Goal: Navigation & Orientation: Understand site structure

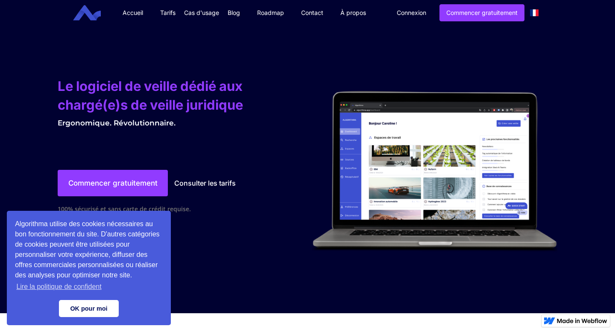
click at [91, 307] on link "OK pour moi" at bounding box center [89, 308] width 60 height 17
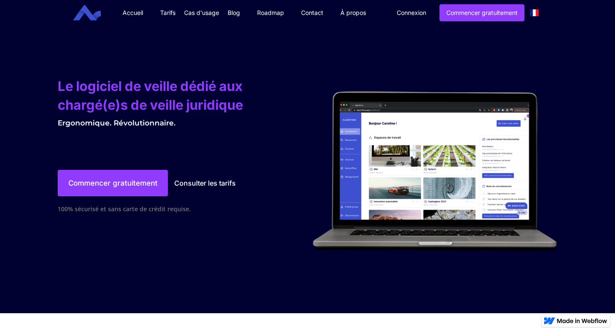
click at [170, 15] on link "Tarifs" at bounding box center [168, 13] width 32 height 26
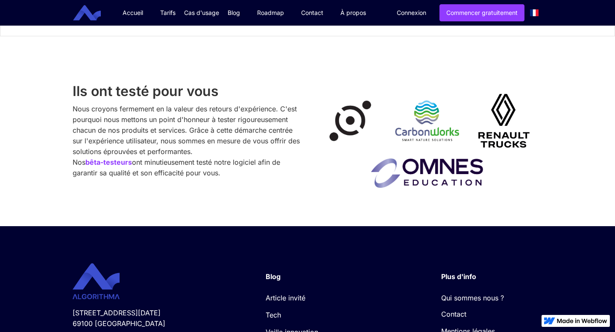
scroll to position [377, 0]
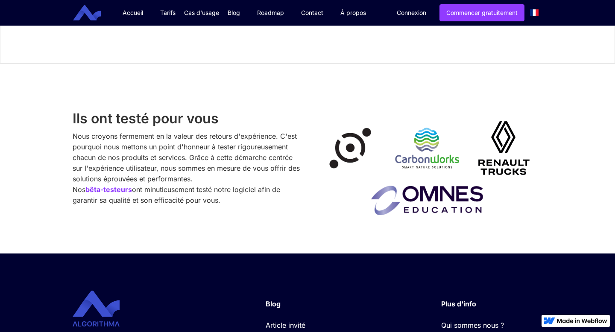
click at [279, 14] on link "Roadmap" at bounding box center [271, 13] width 44 height 26
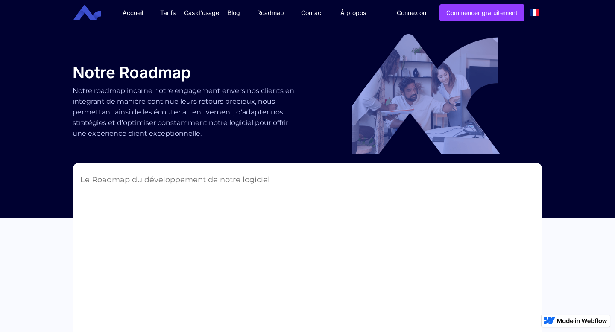
click at [174, 11] on link "Tarifs" at bounding box center [168, 13] width 32 height 26
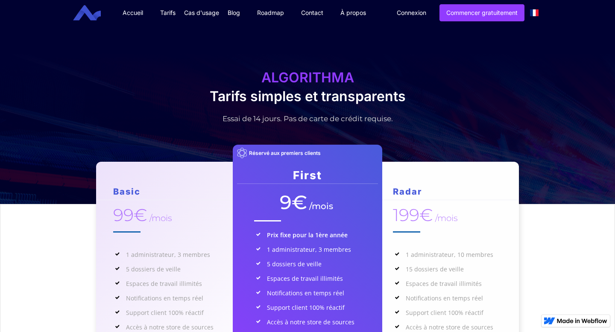
click at [137, 12] on link "Accueil" at bounding box center [133, 13] width 38 height 26
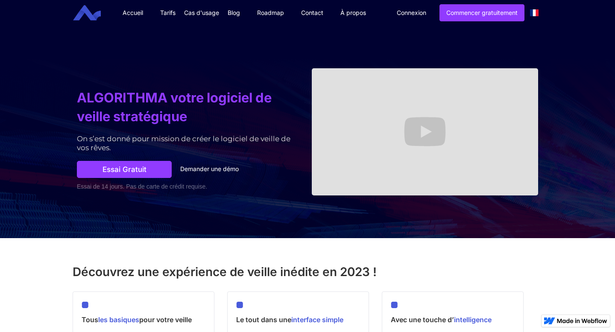
click at [200, 12] on div "Cas d'usage" at bounding box center [201, 13] width 35 height 9
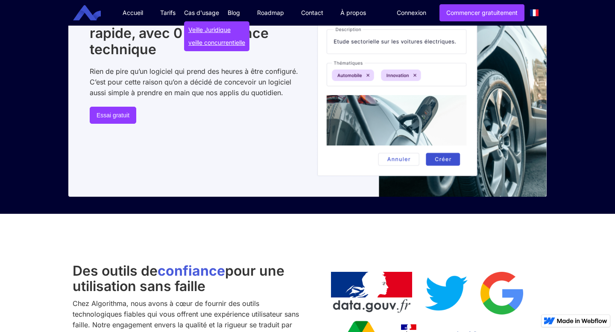
scroll to position [734, 0]
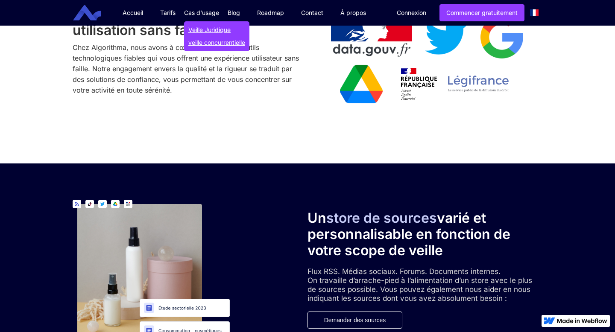
click at [217, 31] on link "Veille Juridique" at bounding box center [216, 30] width 57 height 9
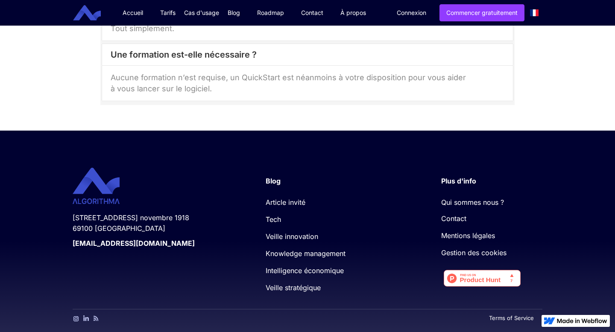
scroll to position [2212, 0]
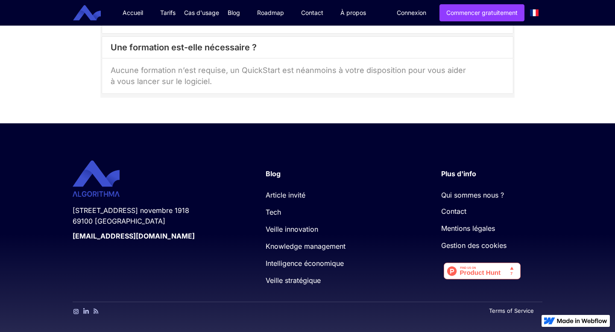
click at [76, 308] on img at bounding box center [76, 311] width 6 height 6
